Goal: Information Seeking & Learning: Learn about a topic

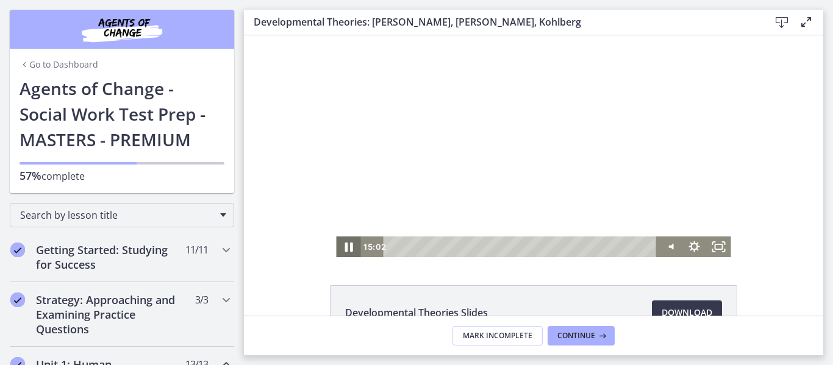
click at [343, 246] on icon "Pause" at bounding box center [348, 247] width 29 height 25
click at [346, 246] on icon "Play Video" at bounding box center [349, 247] width 7 height 10
click at [345, 249] on icon "Pause" at bounding box center [349, 248] width 8 height 10
click at [344, 250] on icon "Play Video" at bounding box center [349, 247] width 24 height 21
click at [344, 250] on icon "Pause" at bounding box center [348, 247] width 24 height 21
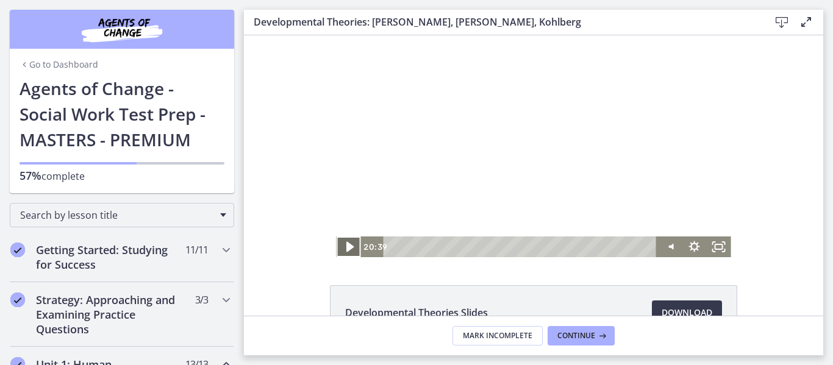
click at [344, 250] on icon "Play Video" at bounding box center [349, 247] width 29 height 25
click at [344, 250] on icon "Pause" at bounding box center [348, 247] width 29 height 25
click at [344, 250] on icon "Play Video" at bounding box center [349, 247] width 29 height 25
click at [344, 250] on icon "Pause" at bounding box center [348, 247] width 29 height 25
click at [344, 250] on icon "Play Video" at bounding box center [349, 247] width 29 height 25
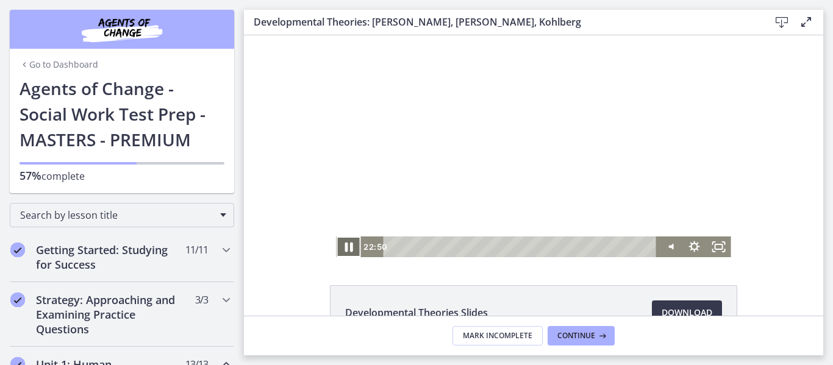
click at [344, 250] on icon "Pause" at bounding box center [348, 247] width 29 height 25
click at [344, 250] on icon "Play Video" at bounding box center [349, 247] width 29 height 25
click at [344, 250] on icon "Pause" at bounding box center [348, 247] width 29 height 25
click at [344, 250] on icon "Play Video" at bounding box center [349, 247] width 29 height 25
click at [344, 250] on icon "Pause" at bounding box center [348, 247] width 29 height 25
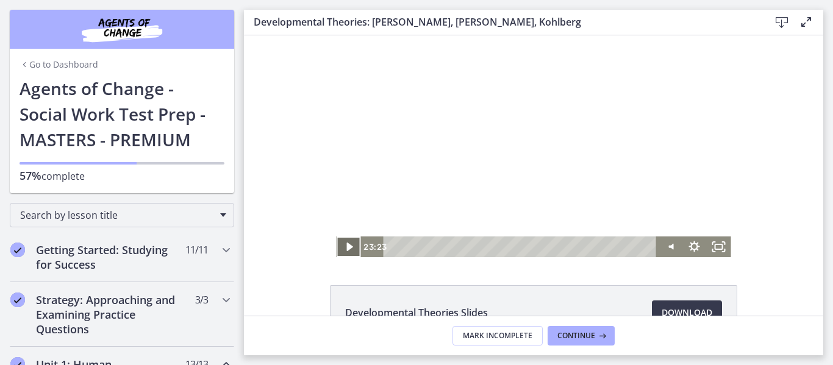
click at [344, 250] on icon "Play Video" at bounding box center [349, 247] width 24 height 21
click at [344, 250] on icon "Pause" at bounding box center [348, 247] width 29 height 25
click at [344, 250] on icon "Play Video" at bounding box center [349, 247] width 29 height 25
click at [344, 250] on icon "Pause" at bounding box center [348, 247] width 29 height 25
click at [344, 250] on icon "Play Video" at bounding box center [349, 247] width 29 height 25
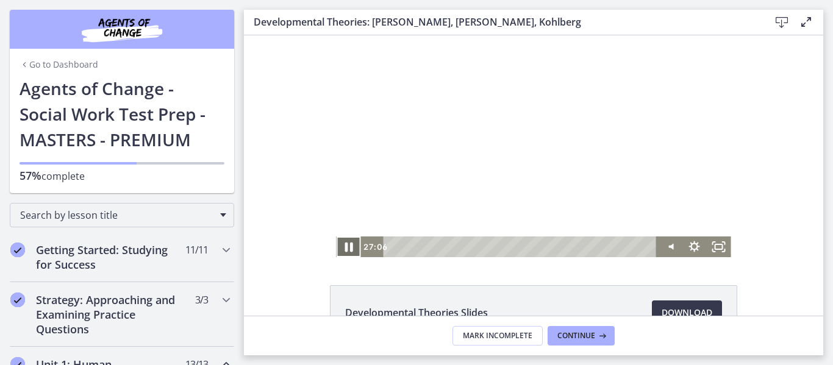
click at [344, 250] on icon "Pause" at bounding box center [348, 247] width 29 height 25
click at [344, 250] on icon "Play Video" at bounding box center [349, 247] width 24 height 21
click at [344, 250] on icon "Pause" at bounding box center [348, 247] width 29 height 25
click at [344, 250] on icon "Play Video" at bounding box center [349, 247] width 29 height 25
click at [344, 250] on icon "Pause" at bounding box center [348, 247] width 29 height 25
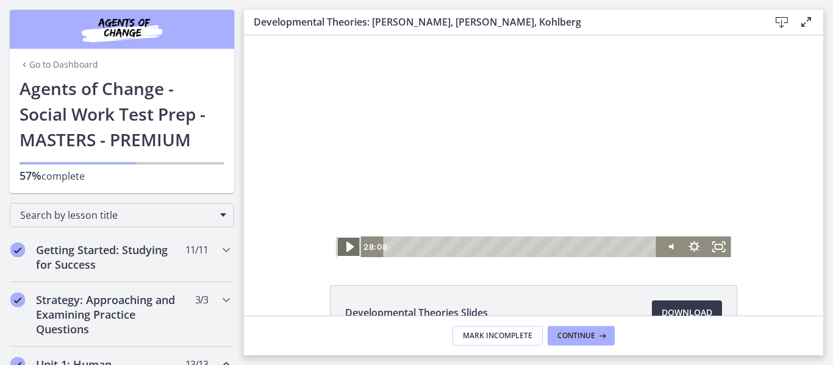
click at [344, 250] on icon "Play Video" at bounding box center [349, 247] width 29 height 25
click at [344, 250] on icon "Pause" at bounding box center [348, 247] width 29 height 25
click at [344, 250] on icon "Play Video" at bounding box center [349, 247] width 29 height 25
click at [344, 250] on icon "Pause" at bounding box center [348, 247] width 29 height 25
click at [344, 250] on icon "Play Video" at bounding box center [349, 247] width 29 height 25
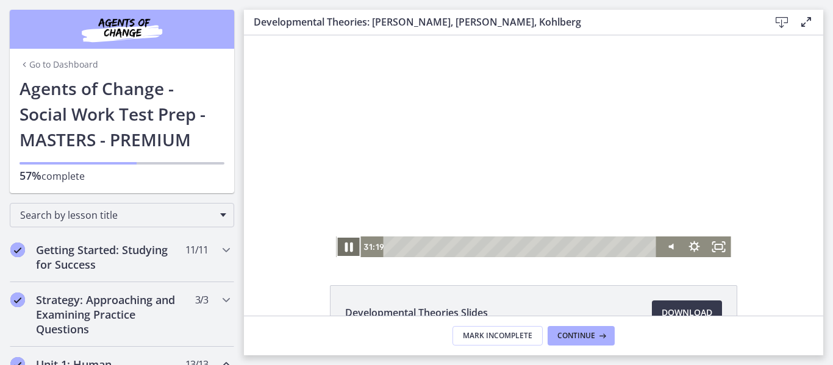
click at [344, 242] on icon "Pause" at bounding box center [348, 247] width 29 height 25
click at [339, 249] on icon "Play Video" at bounding box center [349, 247] width 29 height 25
